Goal: Task Accomplishment & Management: Use online tool/utility

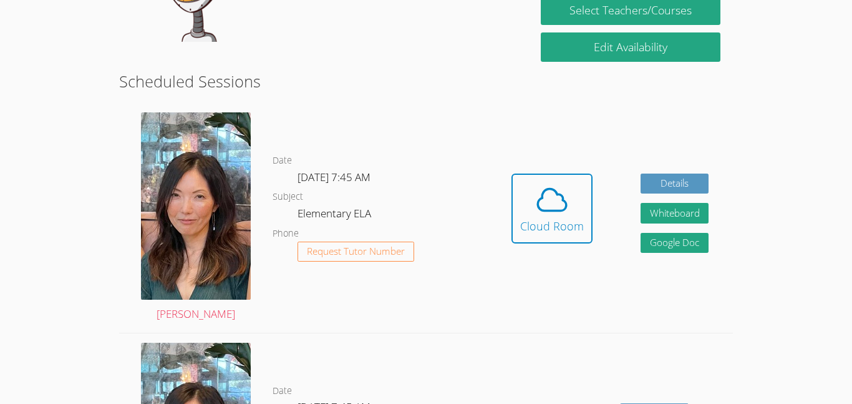
scroll to position [324, 0]
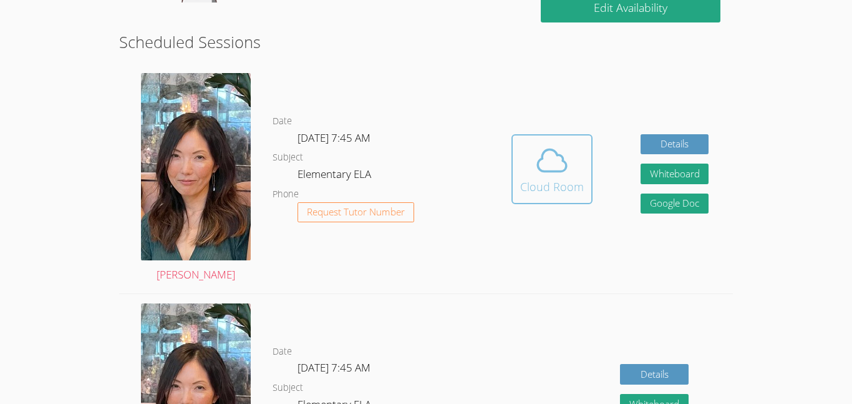
click at [563, 167] on icon at bounding box center [552, 160] width 35 height 35
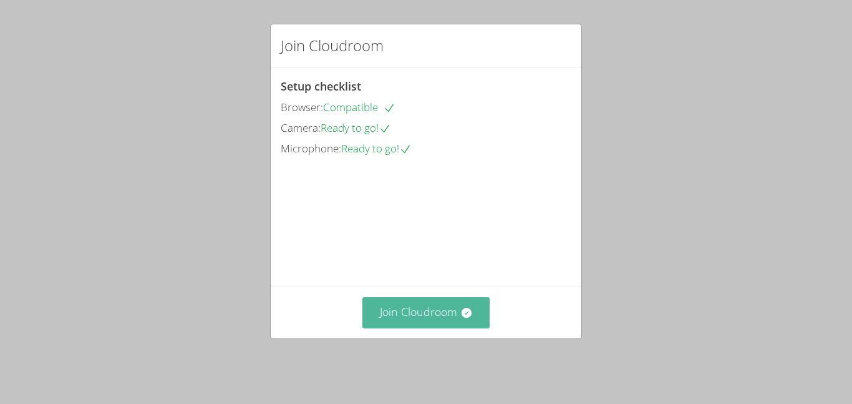
click at [431, 322] on button "Join Cloudroom" at bounding box center [427, 312] width 128 height 31
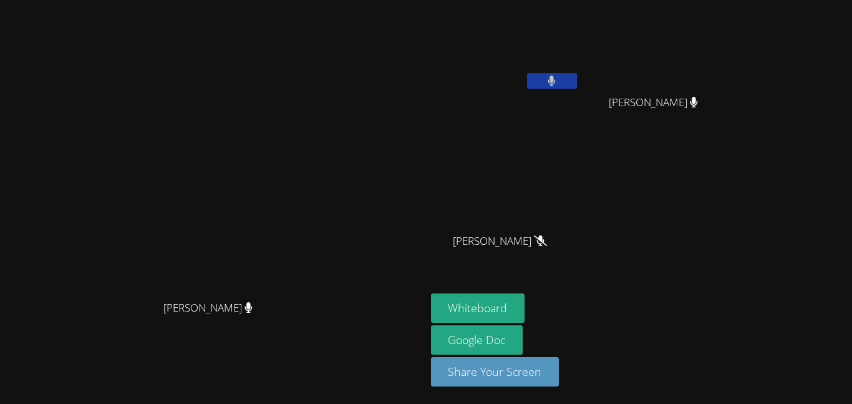
click at [556, 76] on icon at bounding box center [552, 81] width 8 height 11
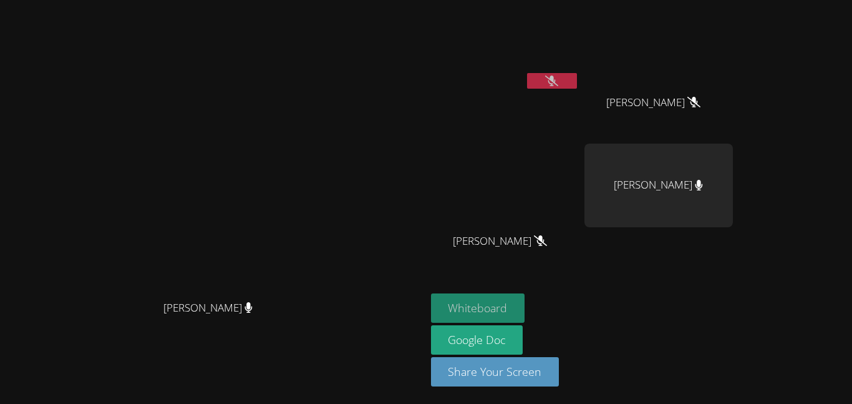
click at [525, 305] on button "Whiteboard" at bounding box center [478, 307] width 94 height 29
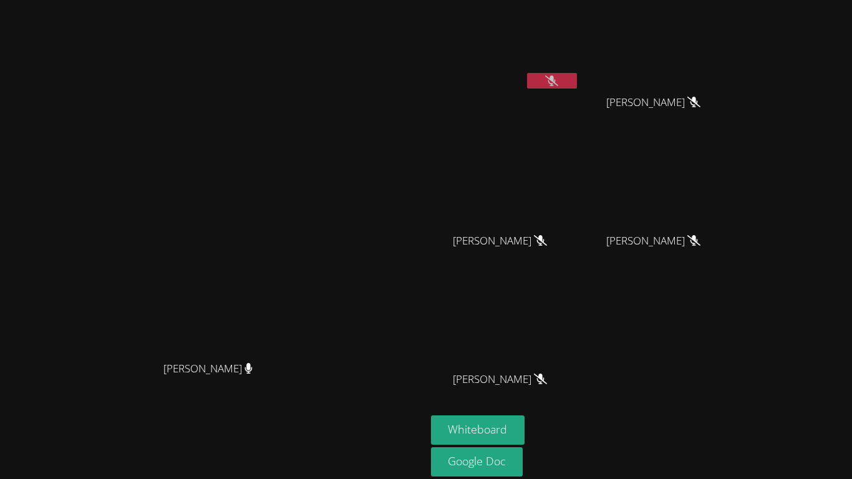
click at [558, 78] on icon at bounding box center [551, 81] width 13 height 11
